Goal: Check status

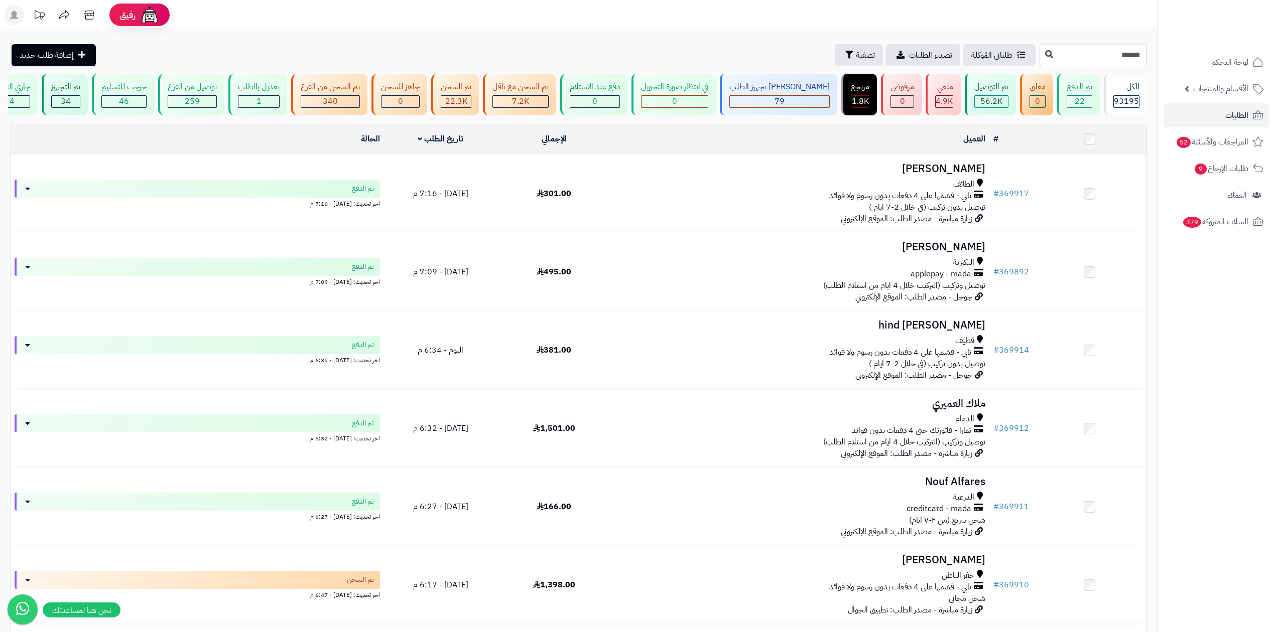
type input "******"
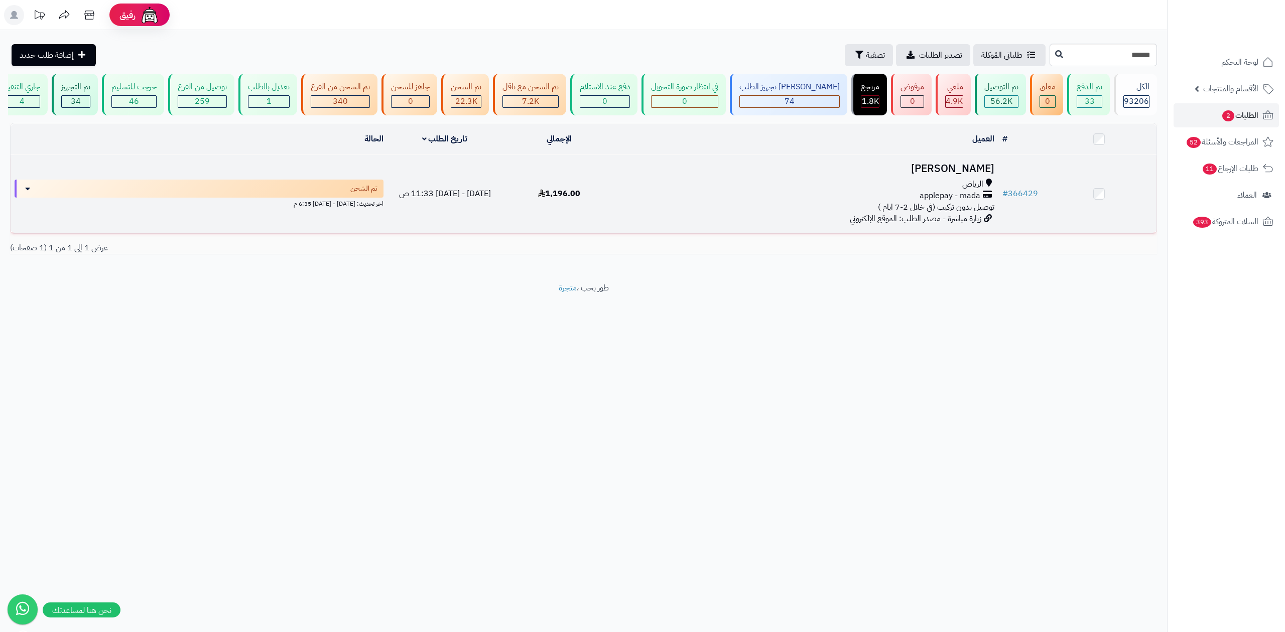
click at [969, 166] on h3 "[PERSON_NAME]" at bounding box center [806, 169] width 373 height 12
